Goal: Check status: Check status

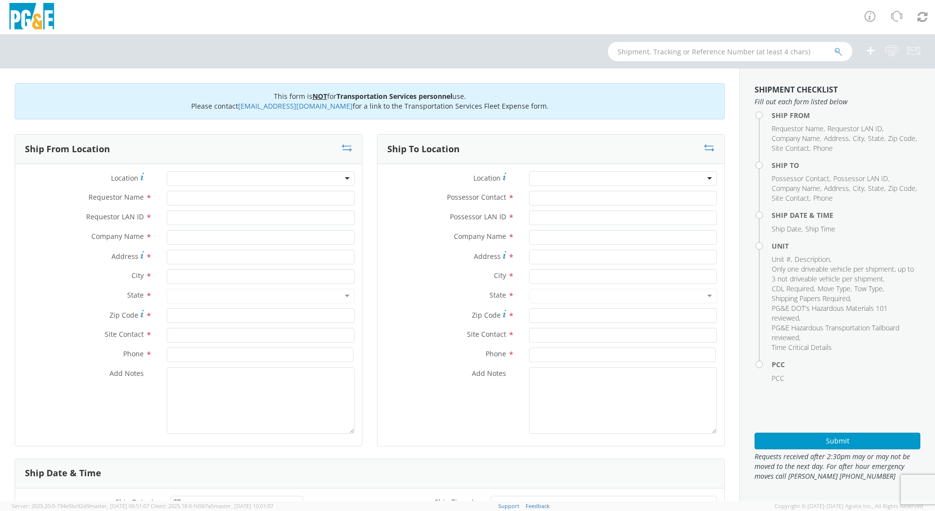
click at [709, 54] on input "text" at bounding box center [730, 52] width 245 height 20
type input "b40859"
click at [835, 46] on button "submit" at bounding box center [839, 52] width 8 height 12
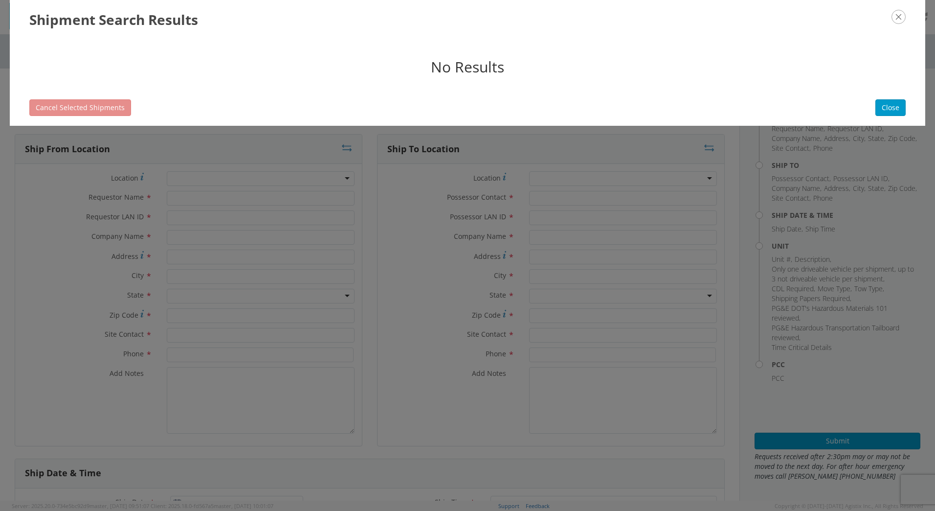
click at [899, 11] on icon "button" at bounding box center [899, 17] width 14 height 14
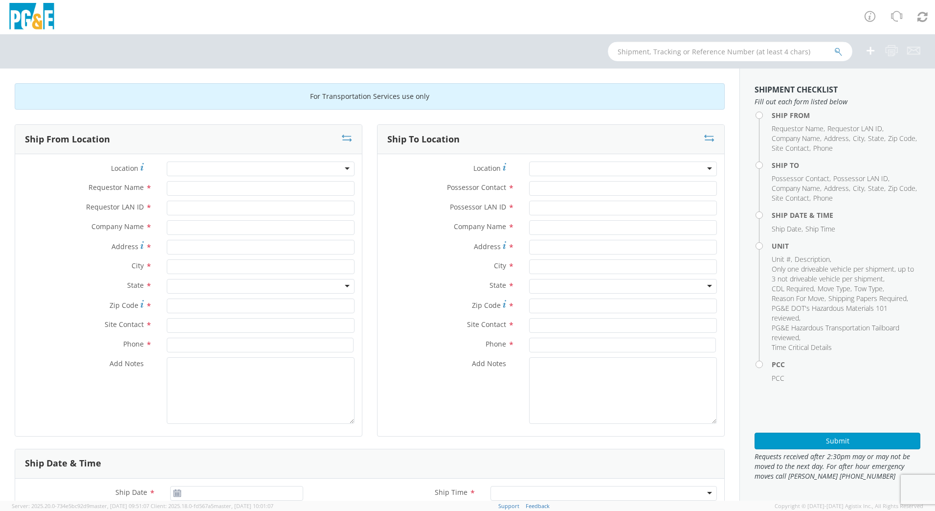
click at [706, 53] on input "text" at bounding box center [730, 52] width 245 height 20
type input "b40859"
click at [835, 46] on button "submit" at bounding box center [839, 52] width 8 height 12
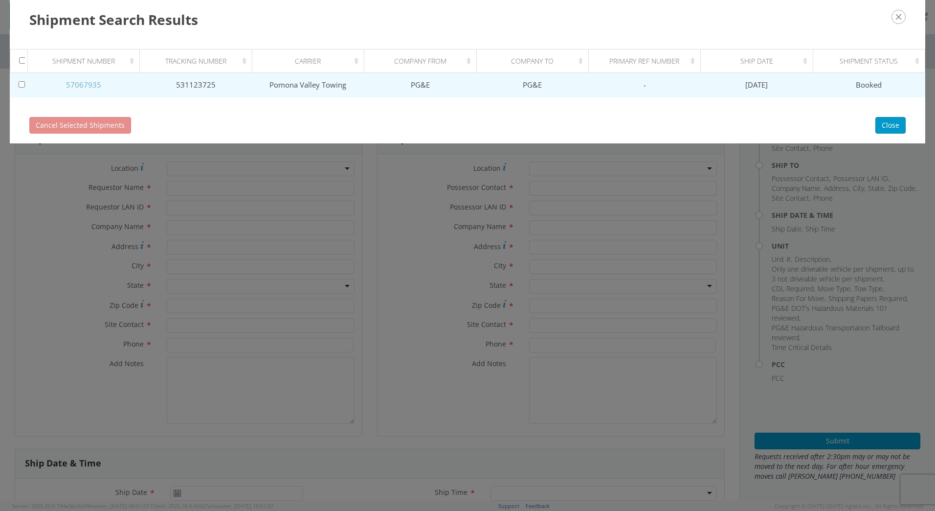
click at [86, 85] on link "57067935" at bounding box center [83, 85] width 35 height 10
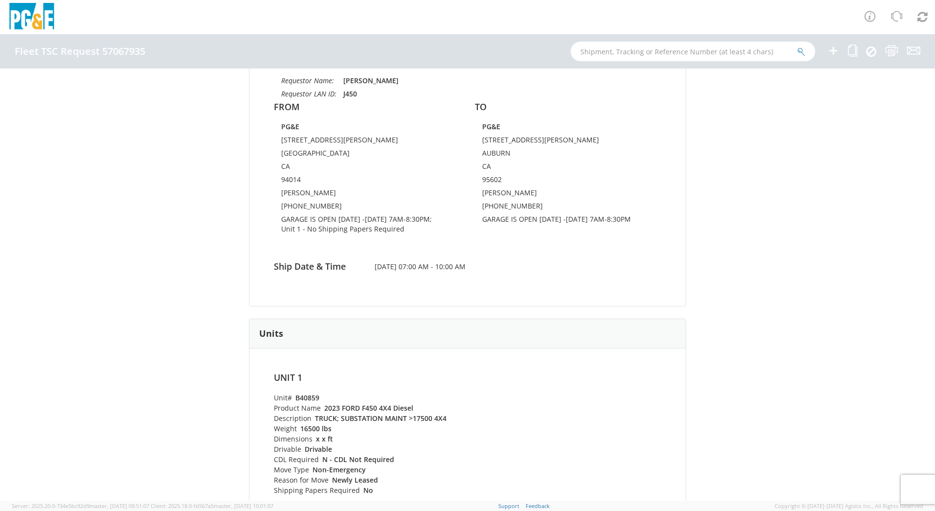
scroll to position [98, 0]
